Goal: Task Accomplishment & Management: Manage account settings

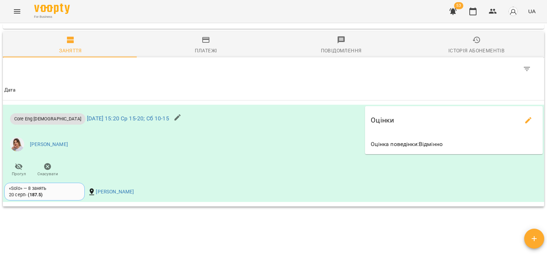
scroll to position [488, 0]
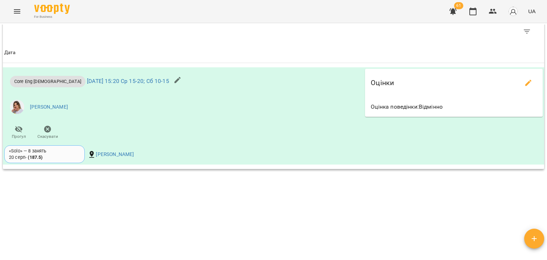
scroll to position [516, 0]
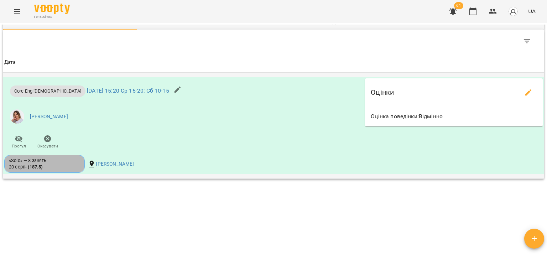
click at [75, 167] on div "«Solo» — 8 занять 20 серп - ( 187.5 )" at bounding box center [44, 164] width 71 height 13
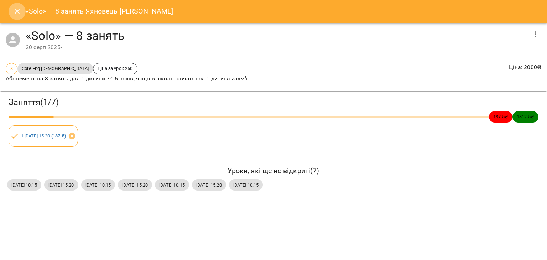
click at [13, 13] on icon "Close" at bounding box center [17, 11] width 9 height 9
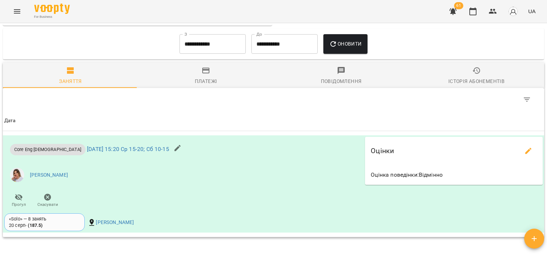
scroll to position [457, 0]
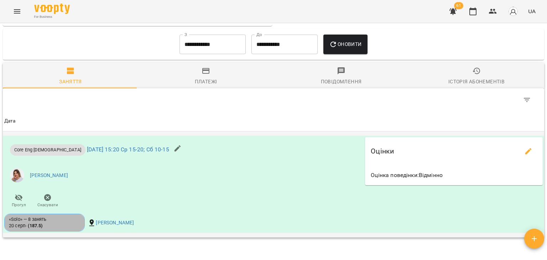
click at [73, 223] on div "«Solo» — 8 занять" at bounding box center [44, 219] width 71 height 6
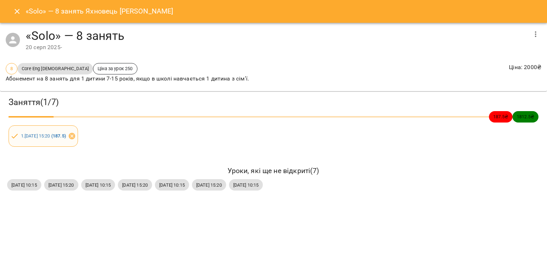
click at [68, 140] on div "1 . ср 20 серп 2025 15:20 ( 187.5 )" at bounding box center [43, 135] width 69 height 21
click at [66, 137] on b "( 187.5 )" at bounding box center [58, 135] width 15 height 5
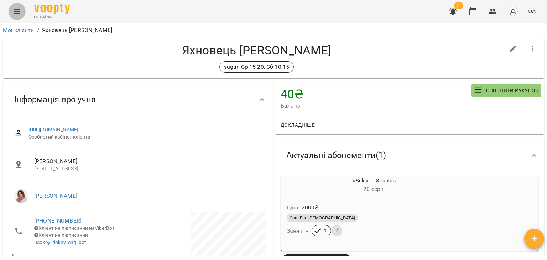
click at [17, 13] on icon "Menu" at bounding box center [17, 11] width 6 height 4
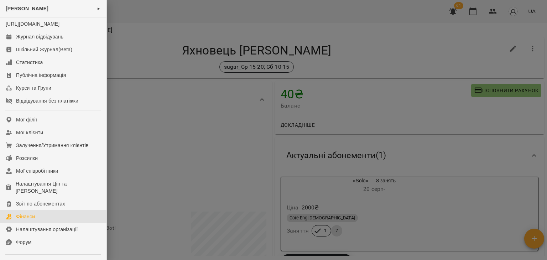
click at [44, 219] on link "Фінанси" at bounding box center [53, 216] width 107 height 13
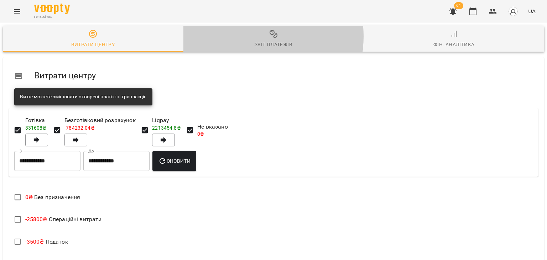
click at [245, 36] on span "Звіт платежів" at bounding box center [274, 39] width 172 height 19
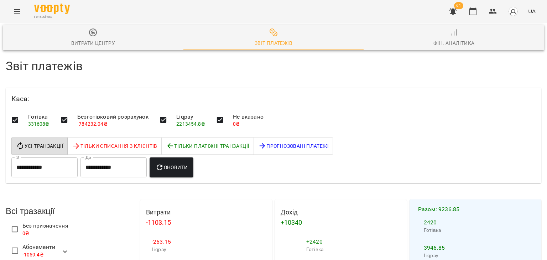
scroll to position [336, 0]
drag, startPoint x: 11, startPoint y: 19, endPoint x: 14, endPoint y: 16, distance: 4.8
click at [14, 16] on div "For Business 61 UA" at bounding box center [273, 11] width 547 height 23
click at [14, 16] on button "Menu" at bounding box center [17, 11] width 17 height 17
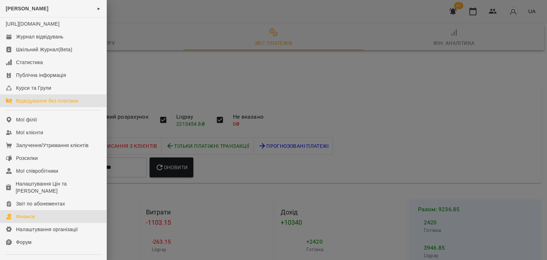
click at [33, 104] on div "Відвідування без платіжки" at bounding box center [47, 100] width 62 height 7
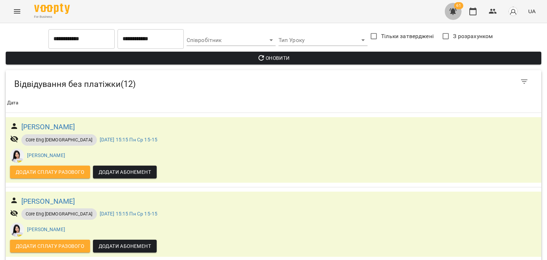
click at [450, 12] on icon "button" at bounding box center [453, 11] width 9 height 9
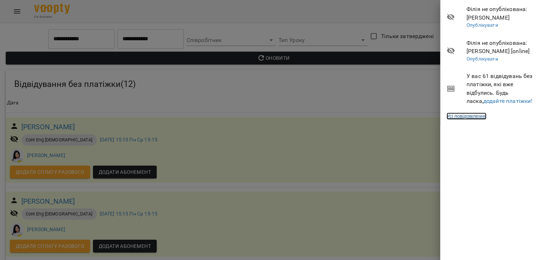
click at [474, 117] on link "Усі повідомлення" at bounding box center [467, 116] width 40 height 7
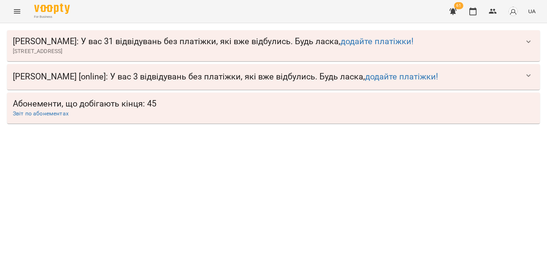
drag, startPoint x: 445, startPoint y: 9, endPoint x: 454, endPoint y: 10, distance: 9.8
click at [454, 10] on div "For Business 61 UA" at bounding box center [273, 11] width 547 height 23
click at [454, 10] on icon "button" at bounding box center [453, 11] width 7 height 7
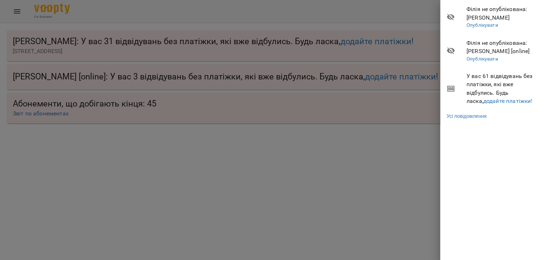
click at [272, 69] on div at bounding box center [273, 130] width 547 height 260
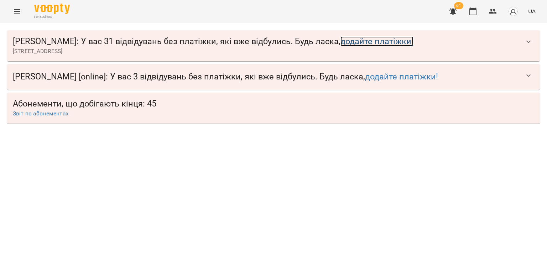
click at [342, 41] on link "додайте платіжки!" at bounding box center [377, 41] width 73 height 10
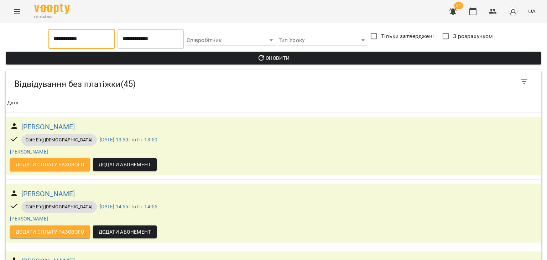
click at [96, 43] on input "**********" at bounding box center [81, 39] width 66 height 20
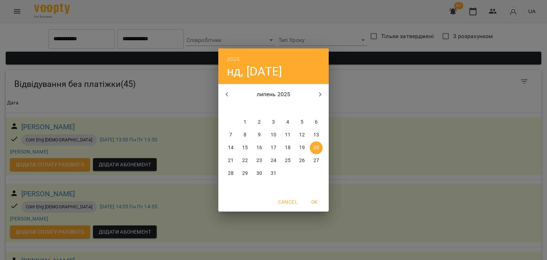
click at [163, 105] on div "2025 нд, лип 20 липень 2025 пн вт ср чт пт сб нд 30 1 2 3 4 5 6 7 8 9 10 11 12 …" at bounding box center [273, 130] width 547 height 260
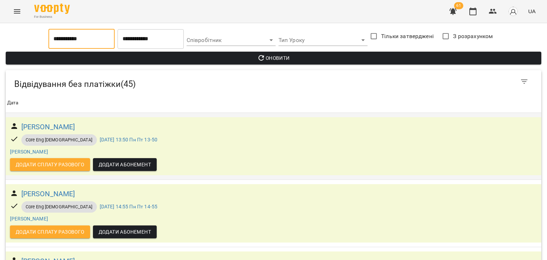
scroll to position [1473, 0]
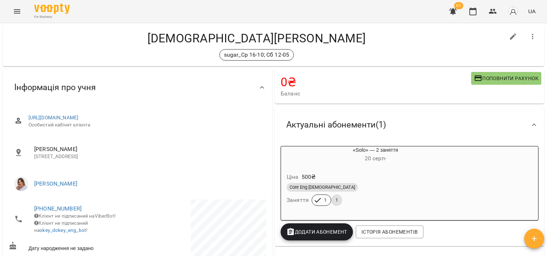
scroll to position [11, 0]
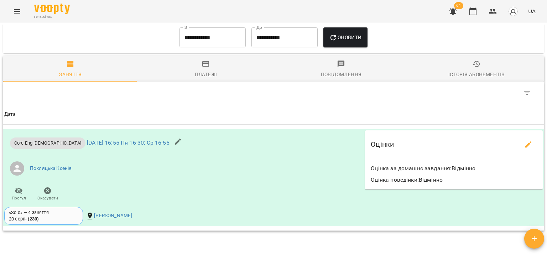
scroll to position [596, 0]
